Goal: Information Seeking & Learning: Learn about a topic

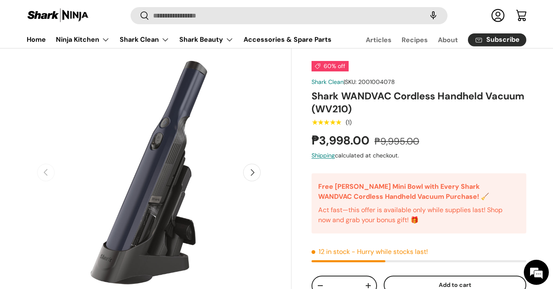
scroll to position [21, 0]
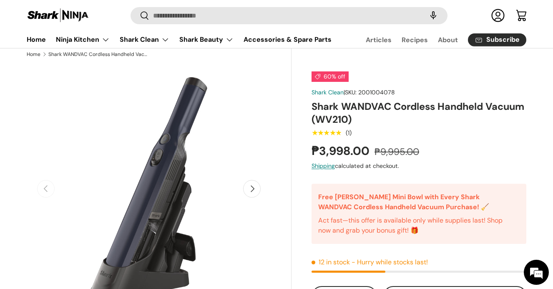
click at [256, 190] on button "Next" at bounding box center [252, 189] width 18 height 18
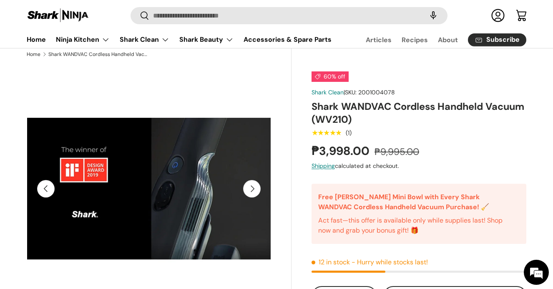
click at [256, 190] on button "Next" at bounding box center [252, 189] width 18 height 18
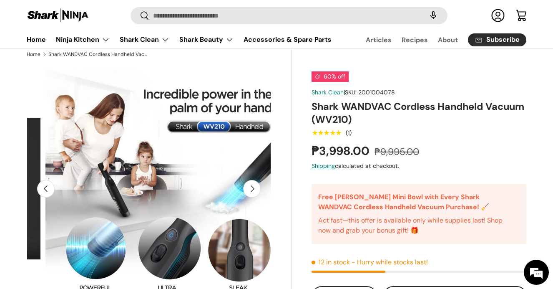
scroll to position [0, 497]
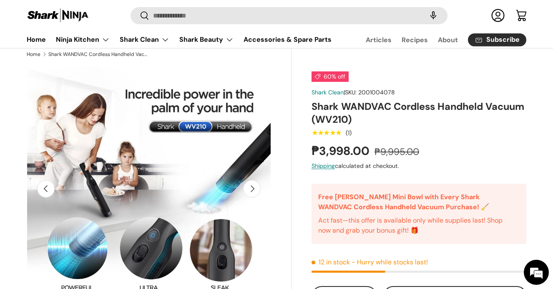
click at [256, 190] on button "Next" at bounding box center [252, 189] width 18 height 18
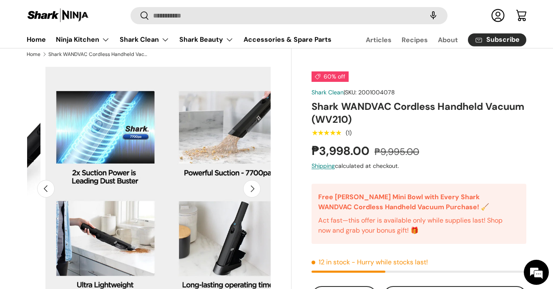
scroll to position [0, 746]
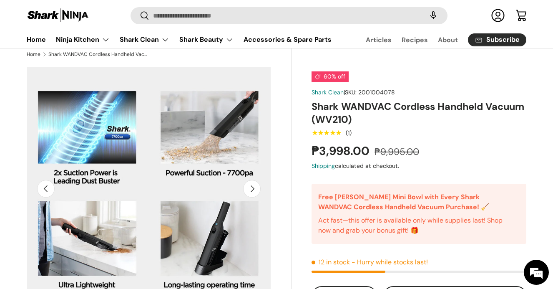
click at [256, 190] on button "Next" at bounding box center [252, 189] width 18 height 18
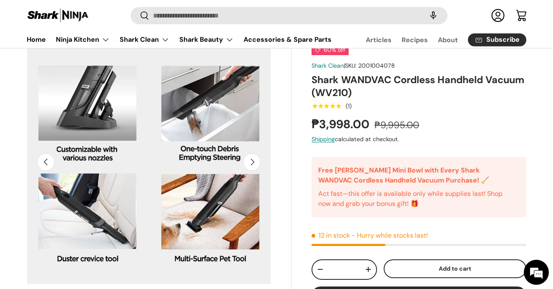
scroll to position [49, 0]
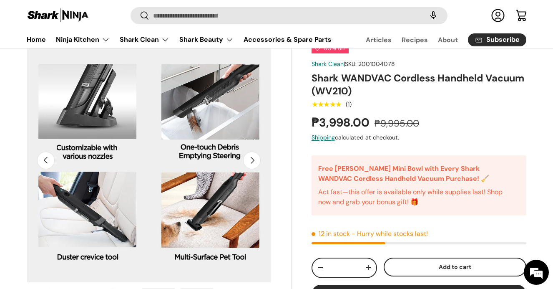
click at [250, 157] on button "Next" at bounding box center [252, 160] width 18 height 18
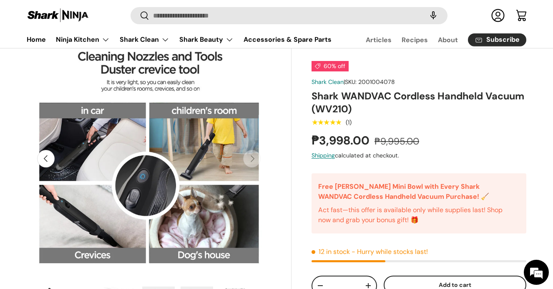
scroll to position [0, 0]
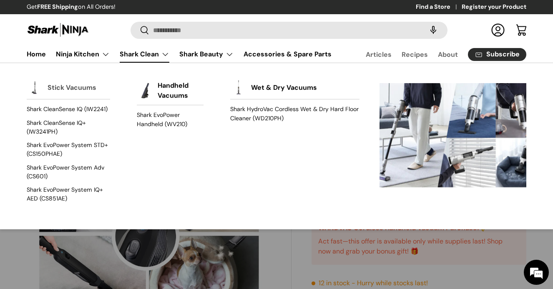
click at [80, 89] on link "Stick Vacuums" at bounding box center [72, 87] width 49 height 18
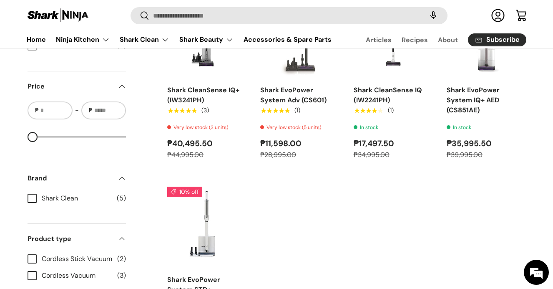
scroll to position [310, 0]
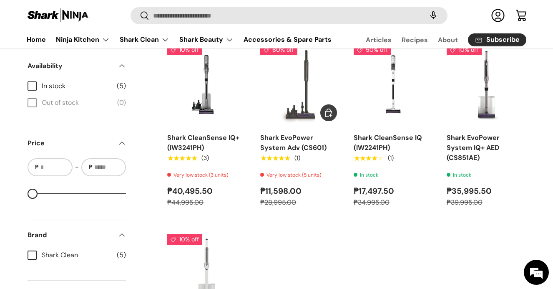
click at [282, 139] on link "Shark EvoPower System Adv (CS601)" at bounding box center [293, 142] width 66 height 19
click at [366, 140] on link "Shark CleanSense IQ (IW2241PH)" at bounding box center [388, 142] width 68 height 19
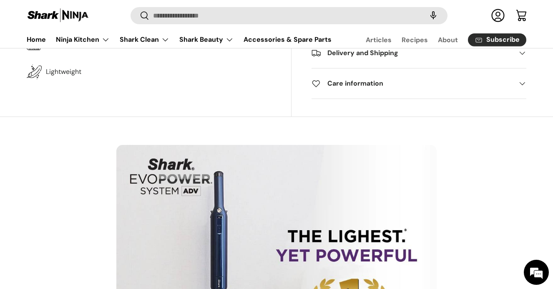
scroll to position [419, 0]
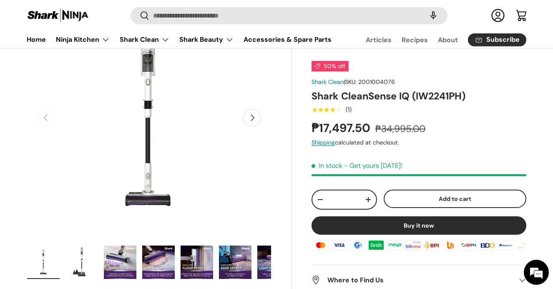
scroll to position [61, 0]
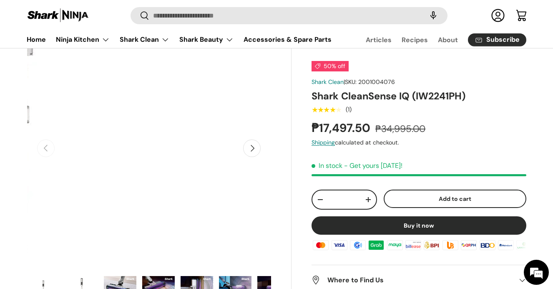
click at [264, 151] on img "Gallery Viewer" at bounding box center [149, 148] width 245 height 245
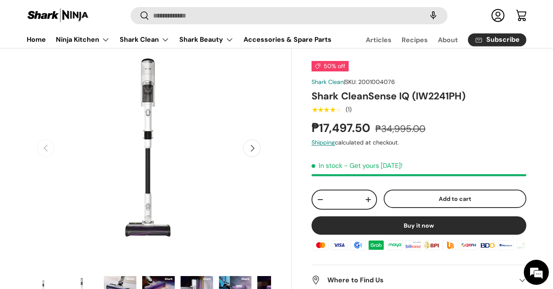
click at [249, 153] on button "Next" at bounding box center [252, 148] width 18 height 18
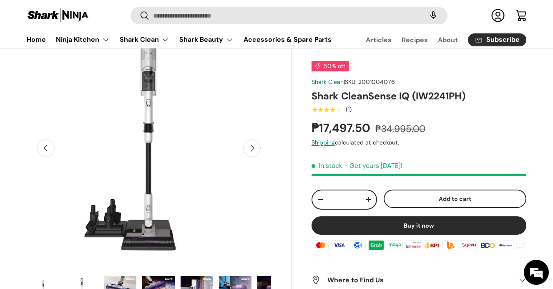
click at [251, 151] on button "Next" at bounding box center [252, 148] width 18 height 18
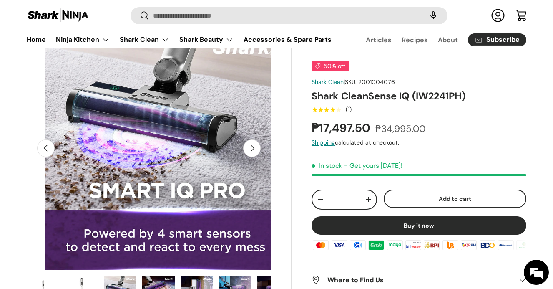
scroll to position [0, 497]
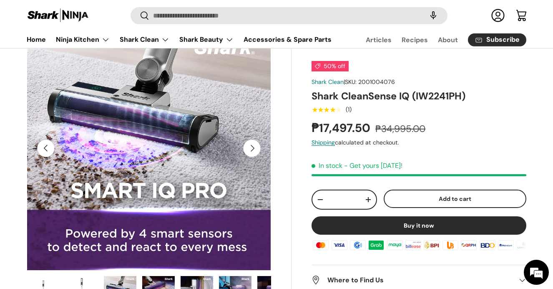
click at [251, 151] on button "Next" at bounding box center [252, 148] width 18 height 18
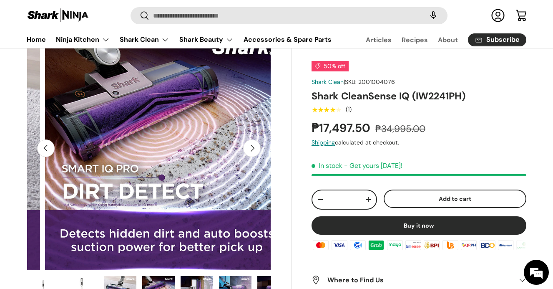
scroll to position [0, 746]
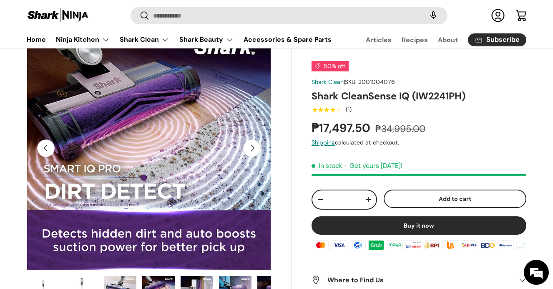
click at [251, 151] on button "Next" at bounding box center [252, 148] width 18 height 18
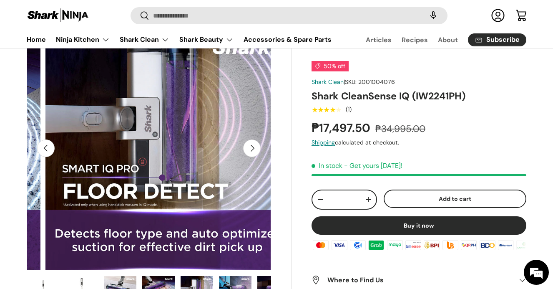
scroll to position [0, 995]
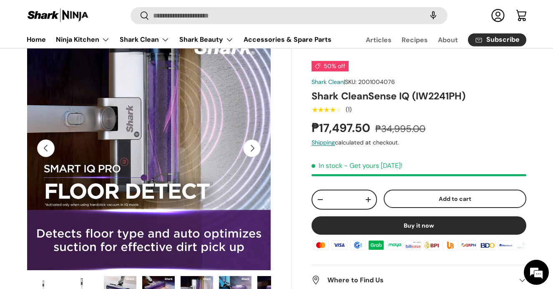
click at [251, 151] on button "Next" at bounding box center [252, 148] width 18 height 18
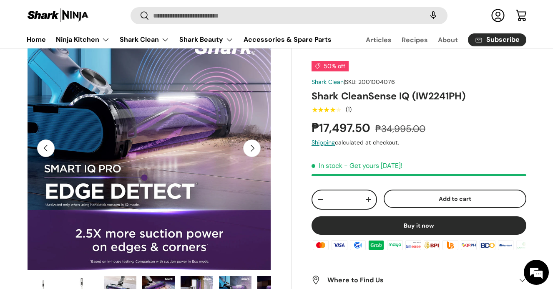
click at [251, 151] on button "Next" at bounding box center [252, 148] width 18 height 18
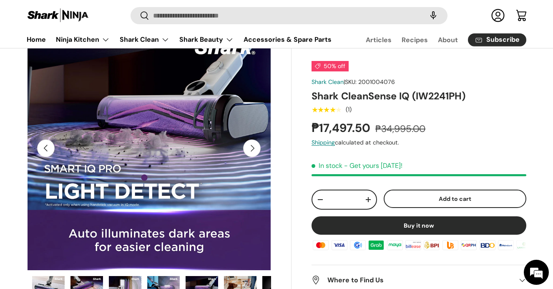
scroll to position [0, 96]
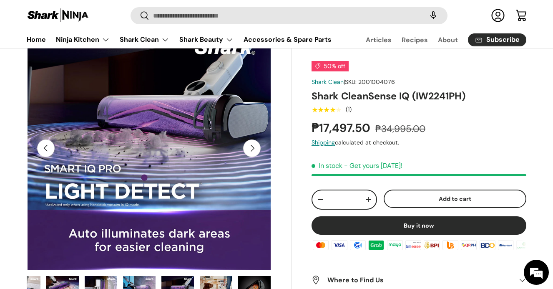
click at [251, 151] on button "Next" at bounding box center [252, 148] width 18 height 18
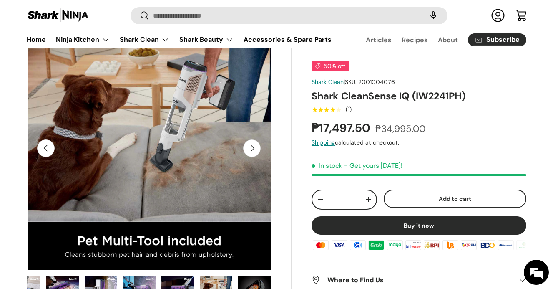
click at [251, 151] on button "Next" at bounding box center [252, 148] width 18 height 18
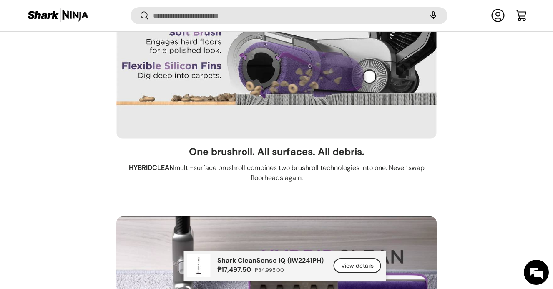
scroll to position [3316, 0]
